Goal: Submit feedback/report problem

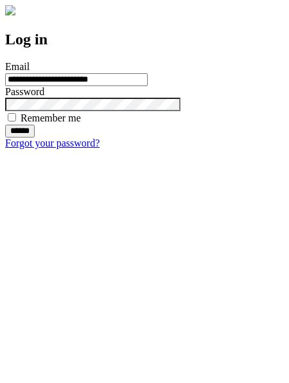
click at [35, 138] on input "******" at bounding box center [20, 131] width 30 height 13
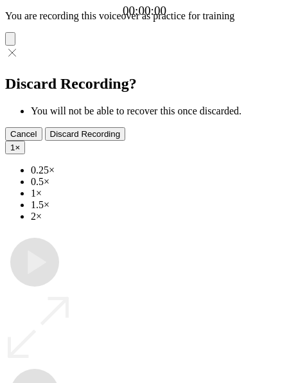
type input "**********"
